Goal: Task Accomplishment & Management: Manage account settings

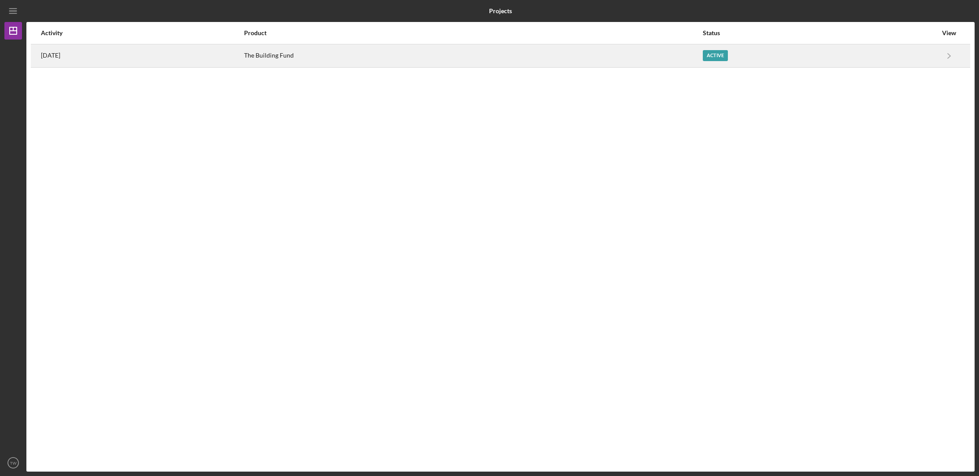
click at [355, 54] on div "The Building Fund" at bounding box center [473, 56] width 458 height 22
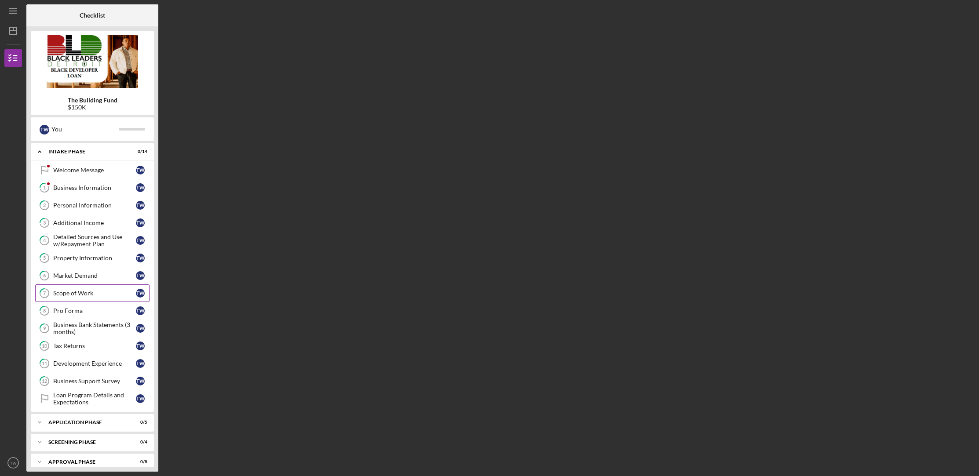
click at [94, 292] on div "Scope of Work" at bounding box center [94, 293] width 83 height 7
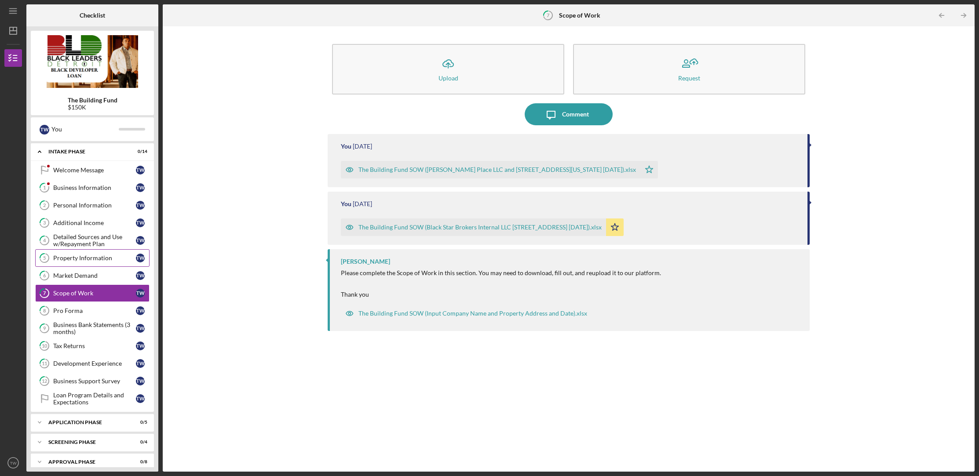
click at [80, 260] on div "Property Information" at bounding box center [94, 258] width 83 height 7
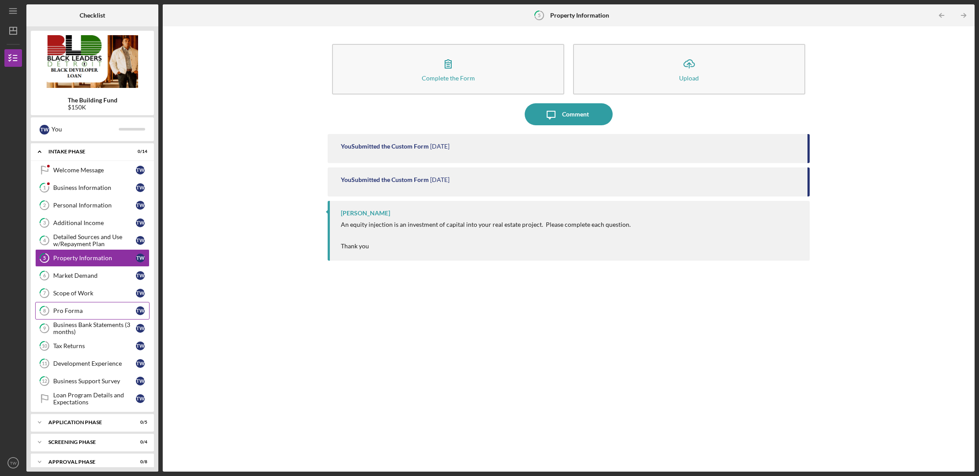
click at [80, 310] on div "Pro Forma" at bounding box center [94, 311] width 83 height 7
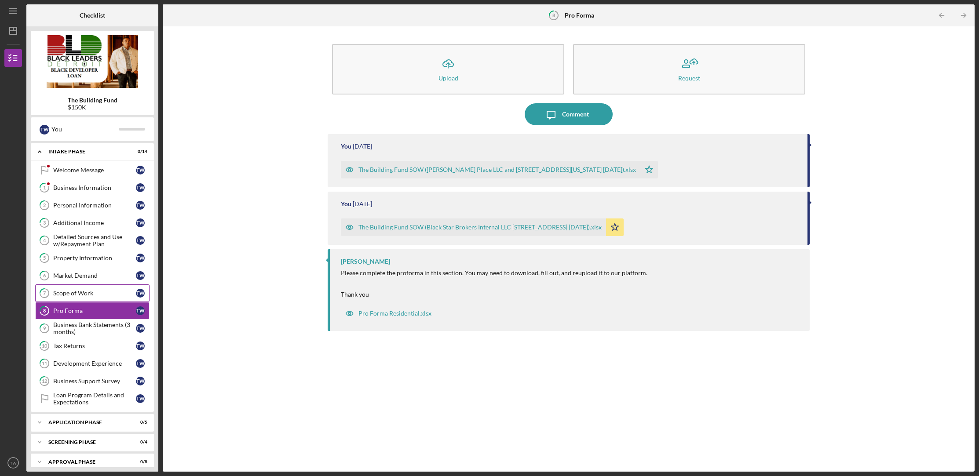
click at [87, 295] on div "Scope of Work" at bounding box center [94, 293] width 83 height 7
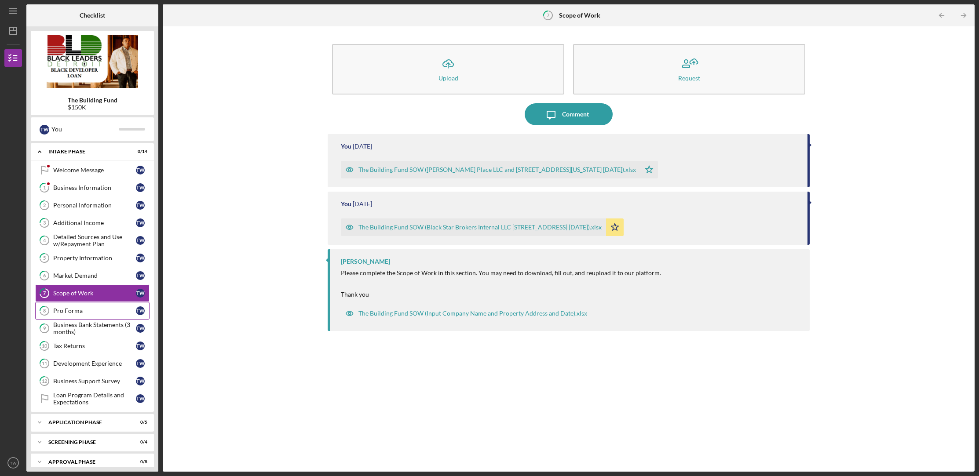
click at [77, 314] on link "8 Pro Forma T W" at bounding box center [92, 311] width 114 height 18
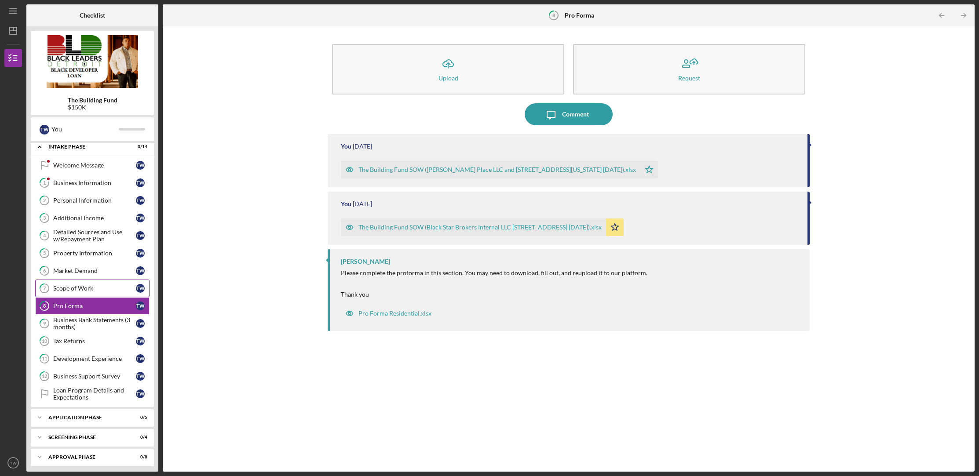
scroll to position [6, 0]
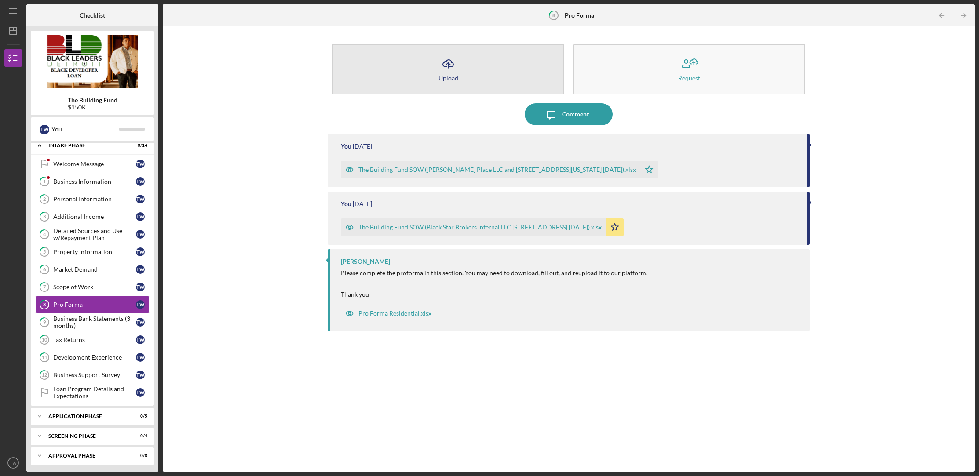
click at [467, 72] on button "Icon/Upload Upload" at bounding box center [448, 69] width 232 height 51
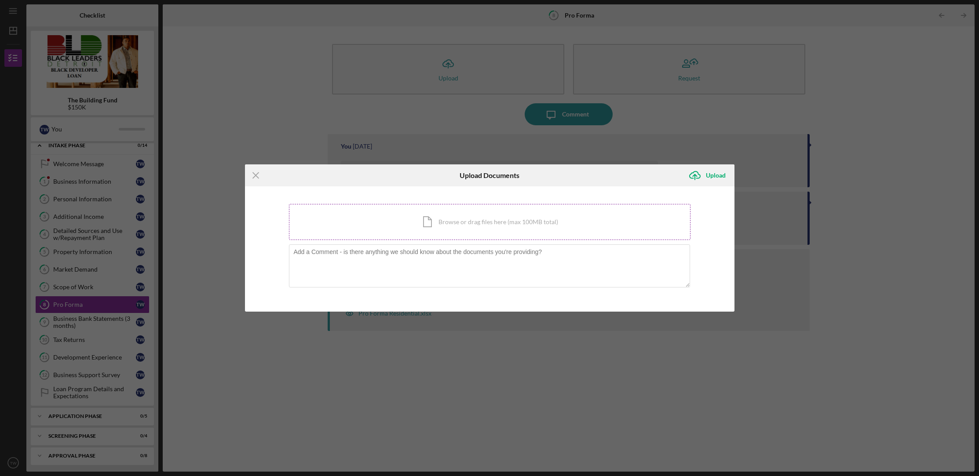
click at [479, 226] on div "Icon/Document Browse or drag files here (max 100MB total) Tap to choose files o…" at bounding box center [490, 222] width 402 height 36
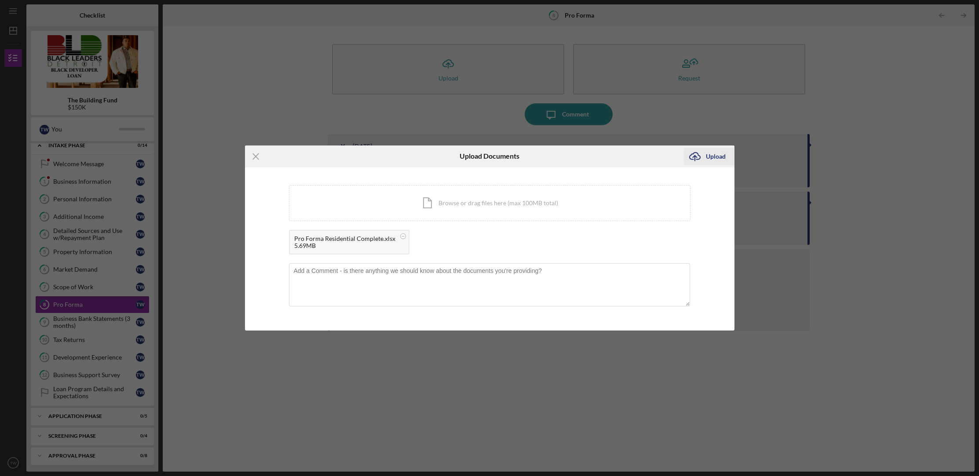
click at [711, 158] on div "Upload" at bounding box center [716, 157] width 20 height 18
